Goal: Find specific page/section: Find specific page/section

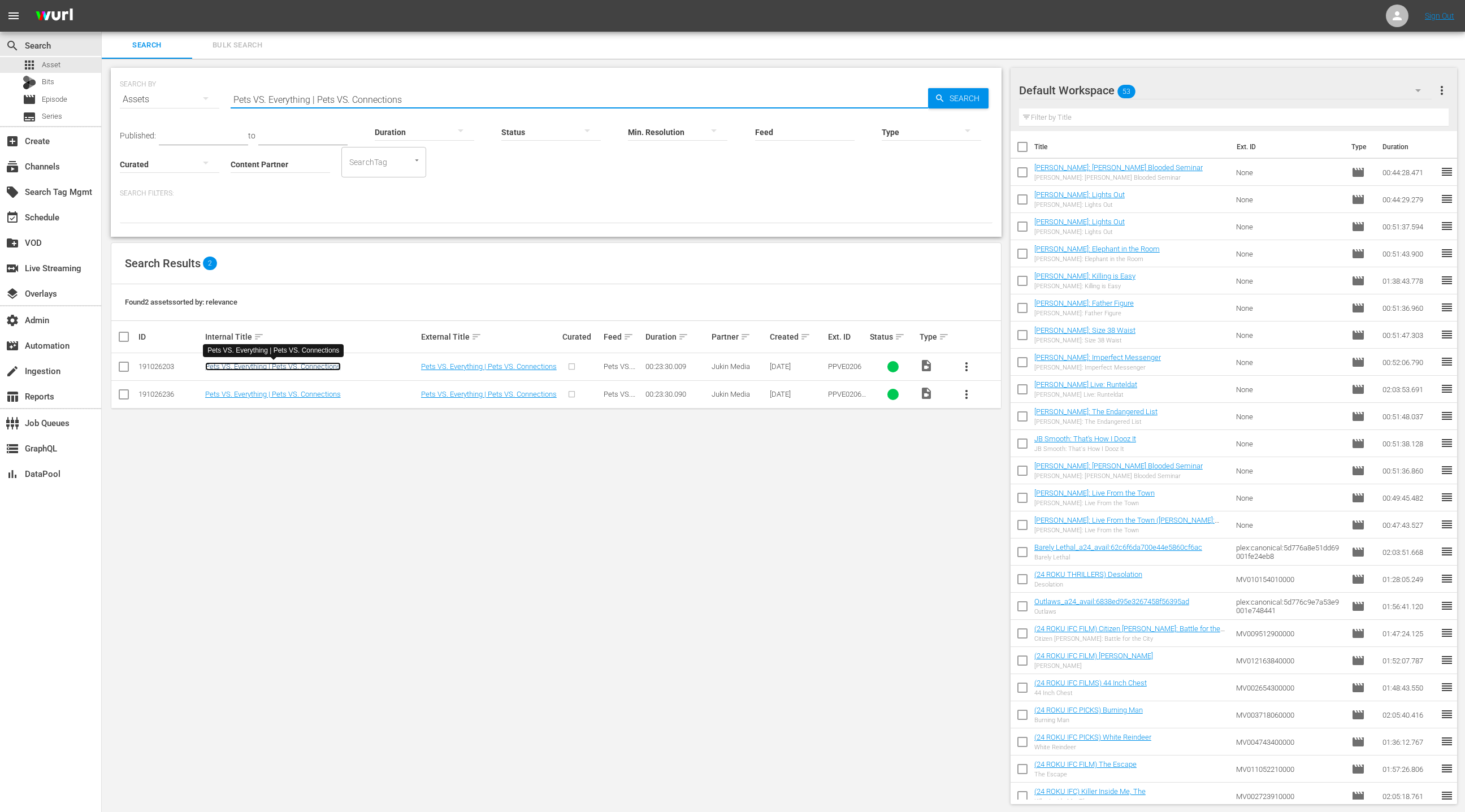
click at [303, 368] on link "Pets VS. Everything | Pets VS. Connections" at bounding box center [272, 367] width 136 height 9
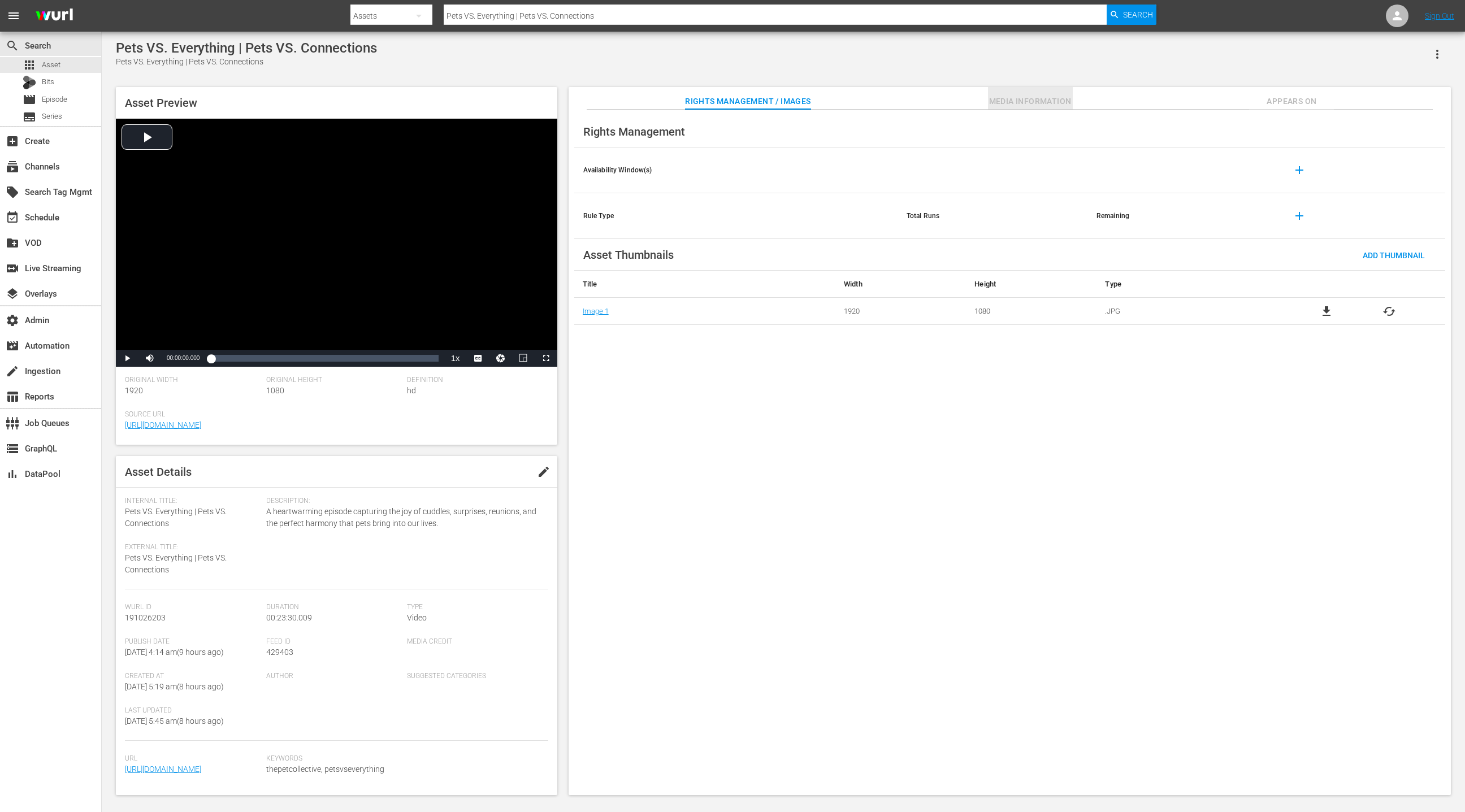
click at [1034, 103] on span "Media Information" at bounding box center [1031, 101] width 85 height 14
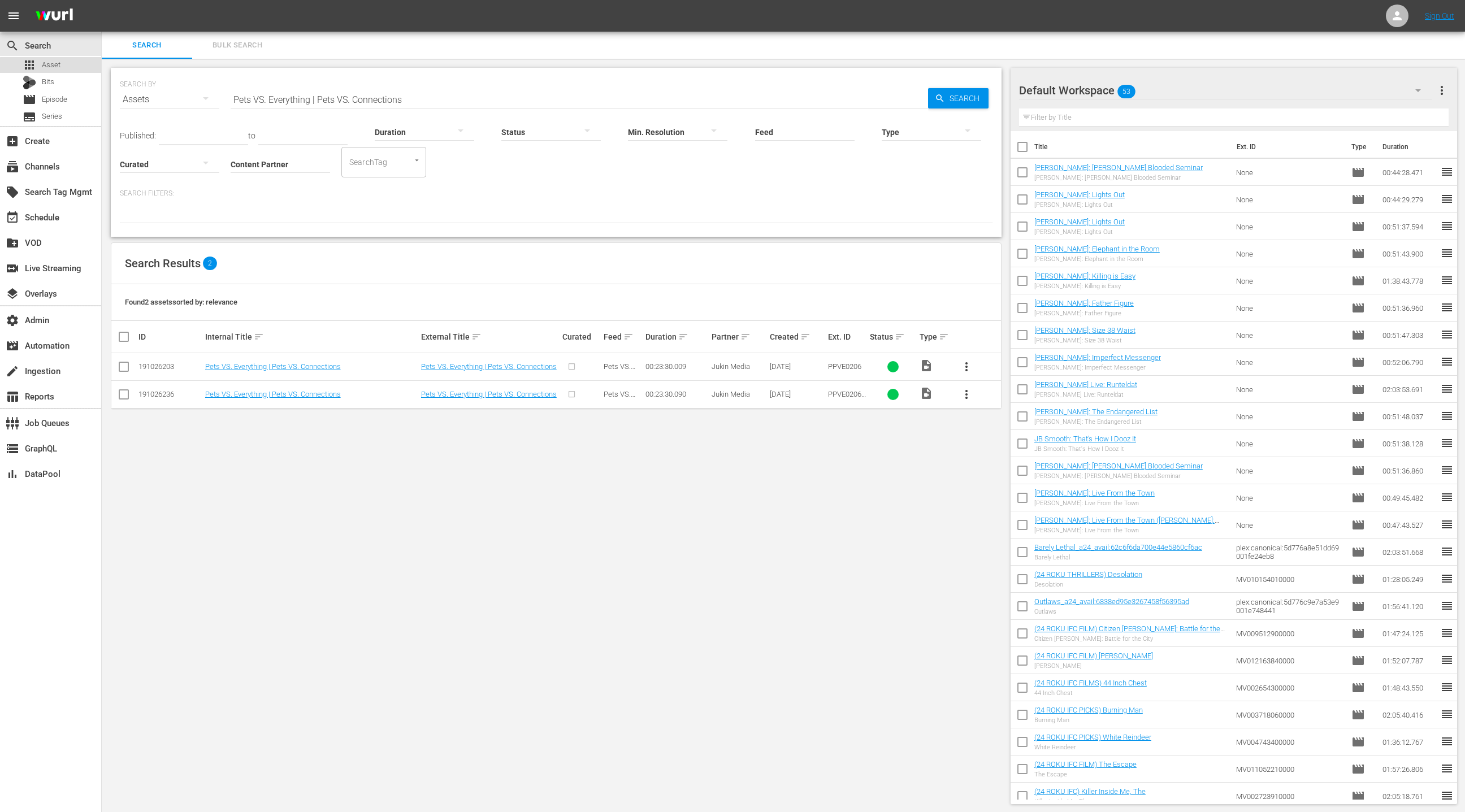
click at [73, 68] on div "apps Asset" at bounding box center [51, 65] width 101 height 16
click at [241, 100] on input "Pets VS. Everything | Pets VS. Connections" at bounding box center [579, 99] width 697 height 27
drag, startPoint x: 243, startPoint y: 100, endPoint x: 438, endPoint y: 103, distance: 195.0
click at [439, 103] on input "Pets VS. Everything | Pets VS. Connections" at bounding box center [579, 99] width 697 height 27
type input "\"
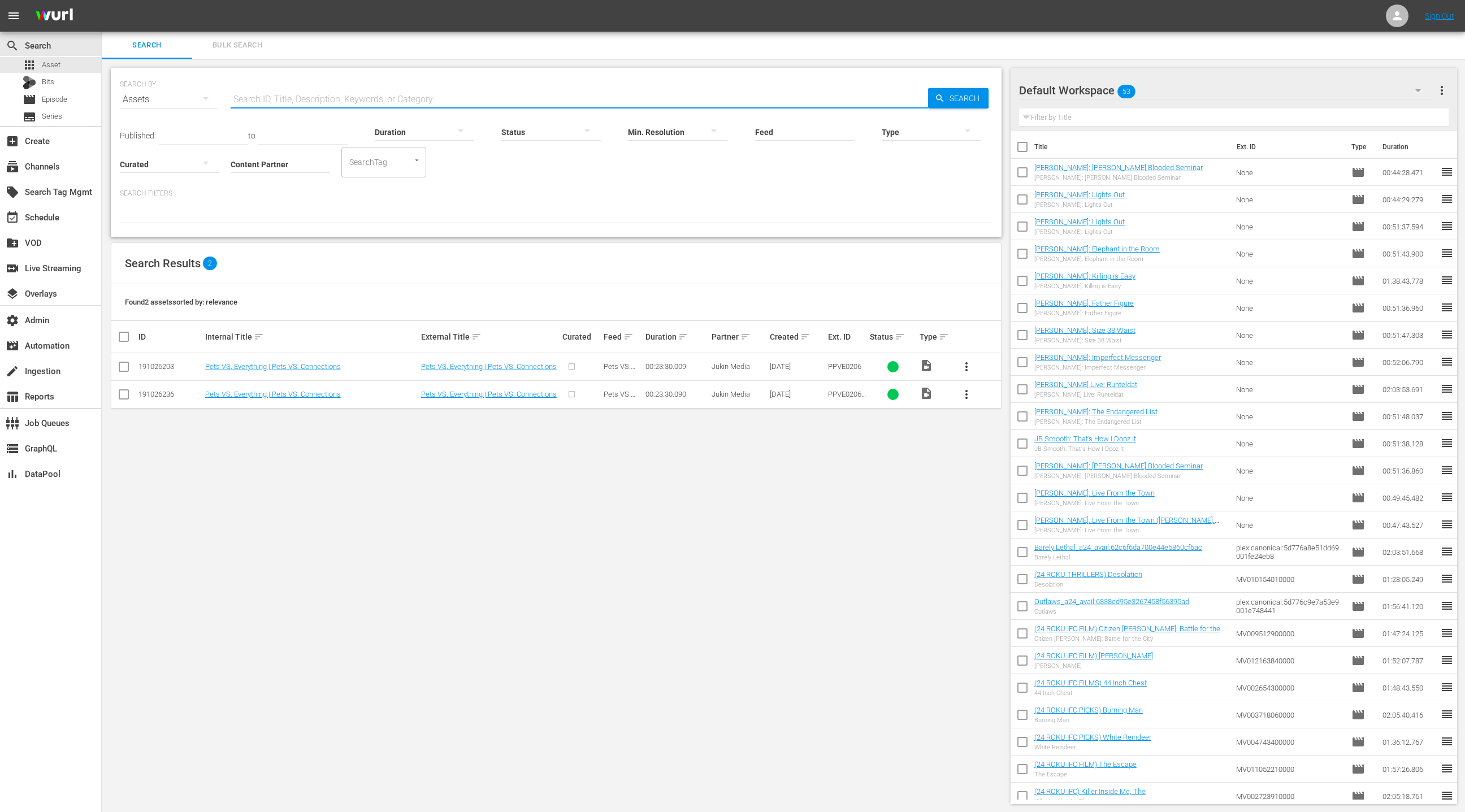
click at [269, 162] on input "Content Partner" at bounding box center [281, 165] width 100 height 41
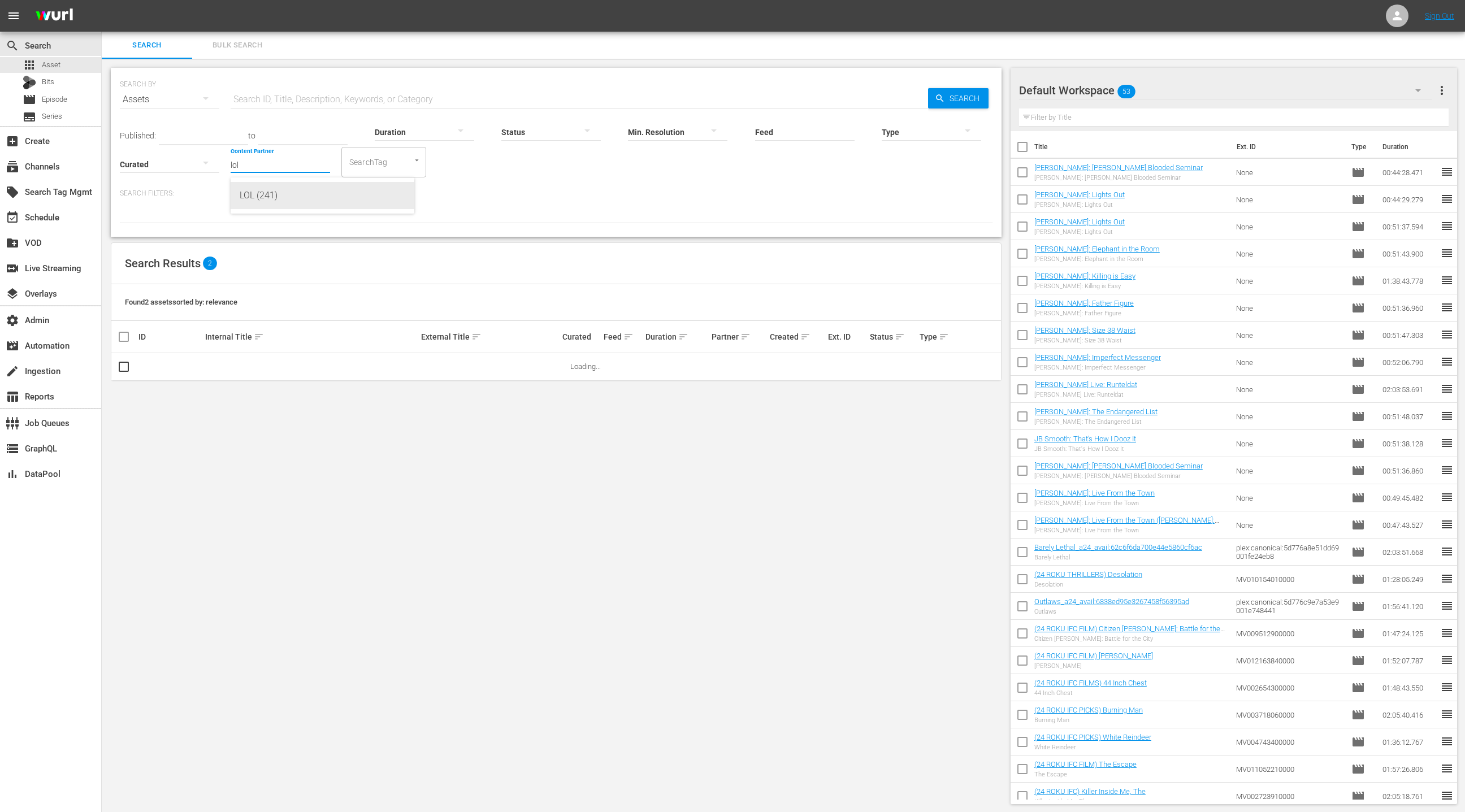
click at [289, 196] on div "LOL (241)" at bounding box center [322, 195] width 166 height 27
type input "LOL (241)"
